Goal: Navigation & Orientation: Find specific page/section

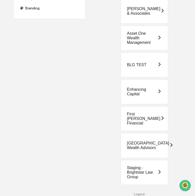
click at [152, 170] on div "Staging - Brightstar Law Group" at bounding box center [142, 173] width 30 height 14
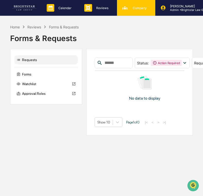
click at [126, 6] on icon at bounding box center [125, 8] width 8 height 8
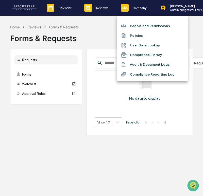
click at [129, 77] on li "Compliance Reporting Log" at bounding box center [152, 74] width 71 height 10
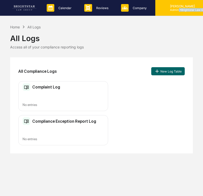
click at [178, 11] on div "Cece Ferraez Admin • Brightstar Law Group" at bounding box center [191, 8] width 72 height 16
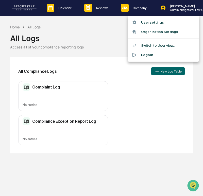
click at [1, 61] on div at bounding box center [101, 98] width 203 height 196
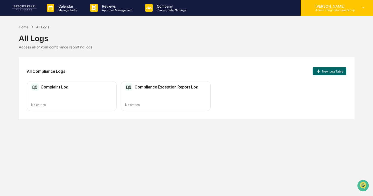
click at [203, 9] on p "Admin • Brightstar Law Group" at bounding box center [333, 10] width 44 height 4
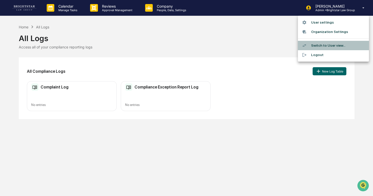
click at [203, 44] on li "Switch to User view..." at bounding box center [333, 45] width 71 height 9
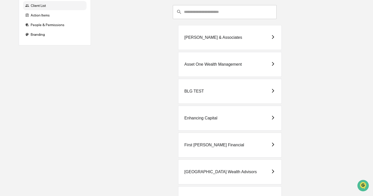
scroll to position [65, 0]
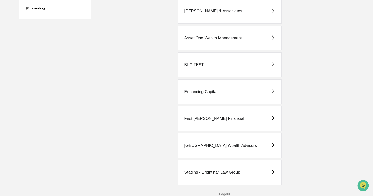
click at [203, 173] on div "Staging - Brightstar Law Group" at bounding box center [212, 172] width 56 height 5
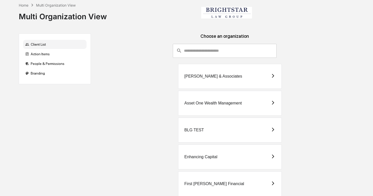
scroll to position [65, 0]
